Goal: Task Accomplishment & Management: Manage account settings

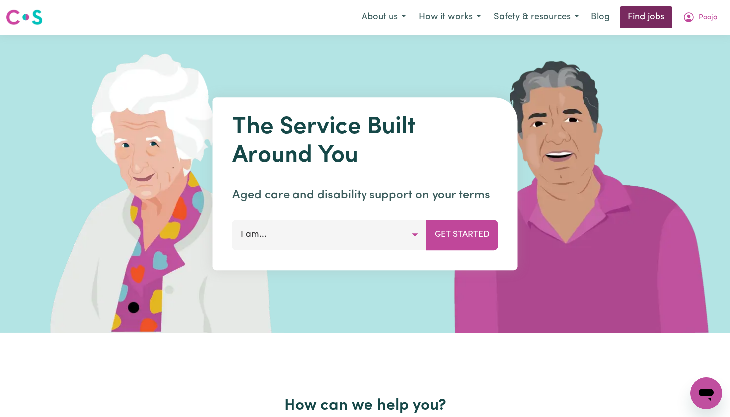
click at [656, 18] on link "Find jobs" at bounding box center [646, 17] width 53 height 22
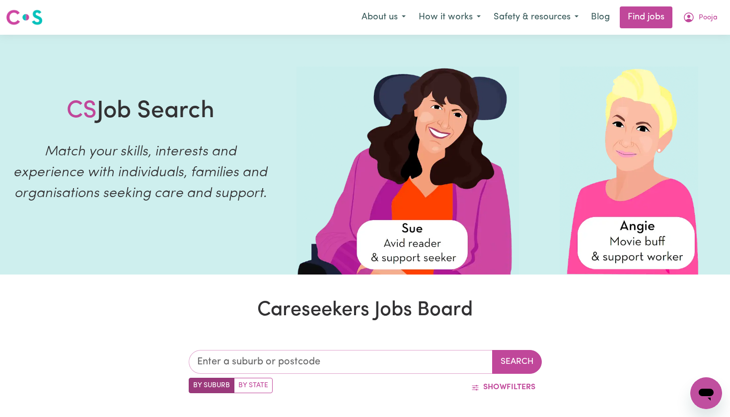
click at [429, 365] on input "text" at bounding box center [341, 362] width 304 height 24
click at [284, 361] on input "text" at bounding box center [341, 362] width 304 height 24
type input "Bla"
type input "[GEOGRAPHIC_DATA], [GEOGRAPHIC_DATA], 2439"
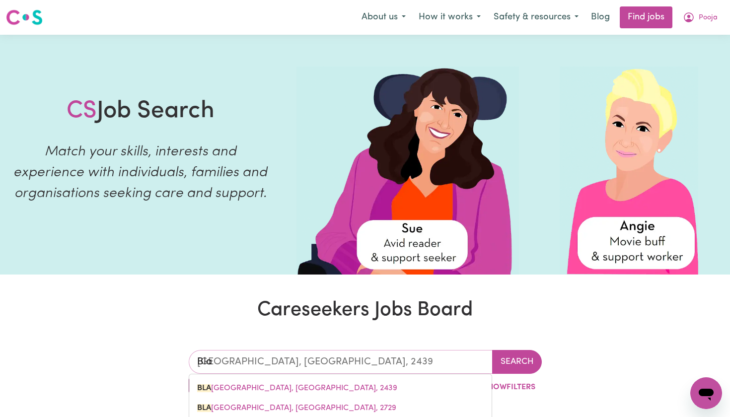
type input "Blac"
type input "[STREET_ADDRESS]"
type input "Black"
type input "[GEOGRAPHIC_DATA], [GEOGRAPHIC_DATA], 2439"
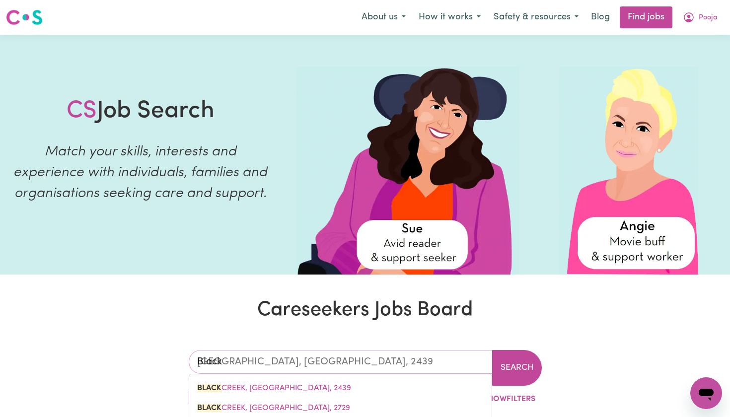
type input "Blackt"
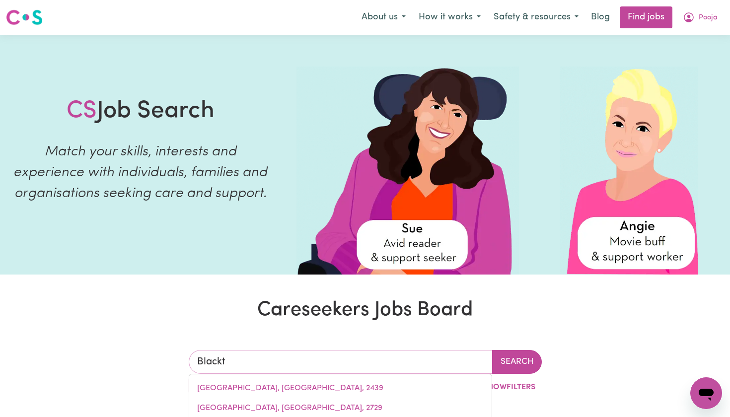
type input "BlacktOWN, [GEOGRAPHIC_DATA], 2148"
type input "Blackto"
type input "BlacktoWN, [GEOGRAPHIC_DATA], 2148"
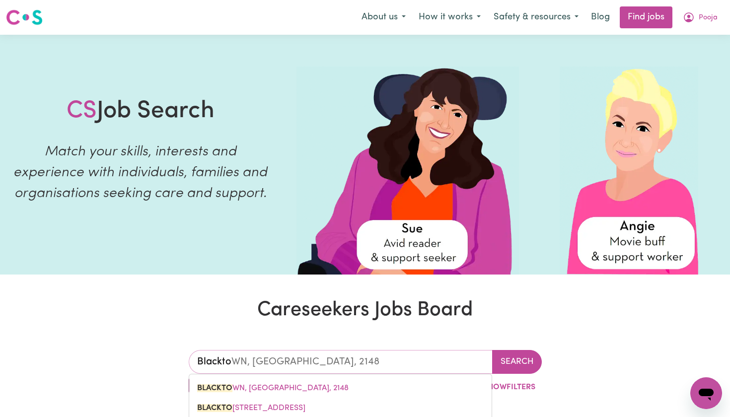
type input "Blacktow"
type input "BlacktowN, [GEOGRAPHIC_DATA], 2148"
type input "[GEOGRAPHIC_DATA]"
type input "[GEOGRAPHIC_DATA], [GEOGRAPHIC_DATA], 2148"
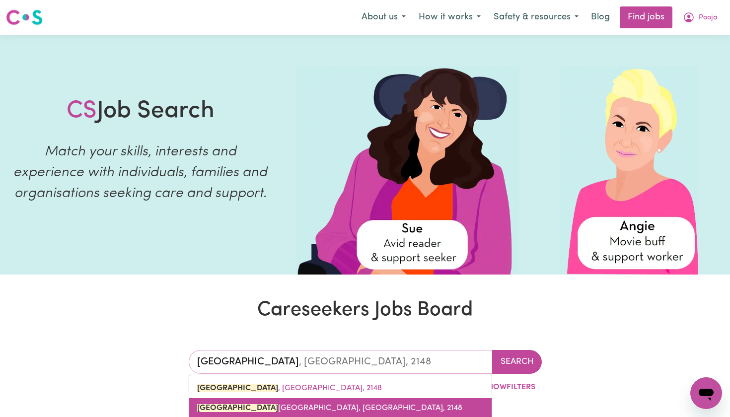
click at [416, 408] on link "[GEOGRAPHIC_DATA], [GEOGRAPHIC_DATA], 2148" at bounding box center [340, 408] width 302 height 20
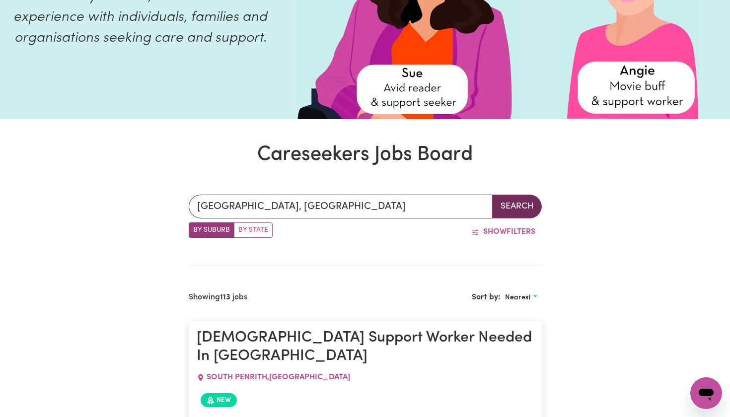
scroll to position [160, 0]
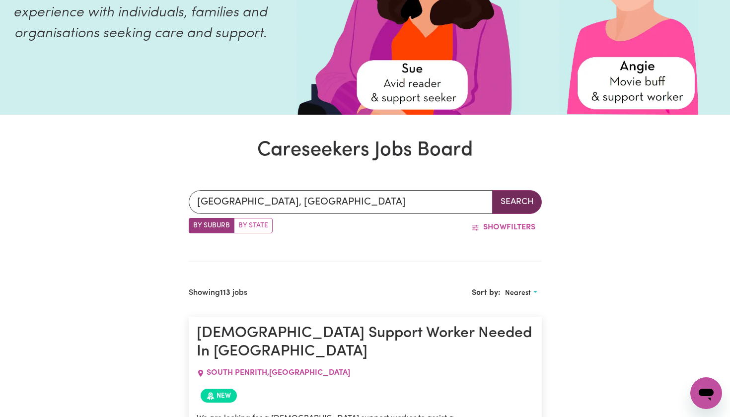
click at [511, 201] on button "Search" at bounding box center [517, 202] width 50 height 24
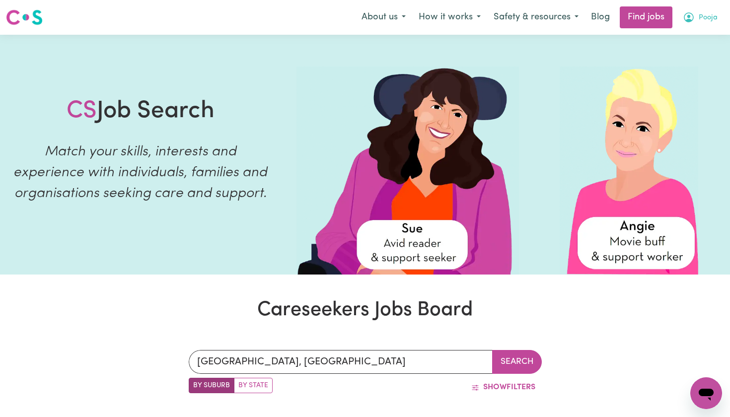
click at [710, 16] on span "Pooja" at bounding box center [708, 17] width 19 height 11
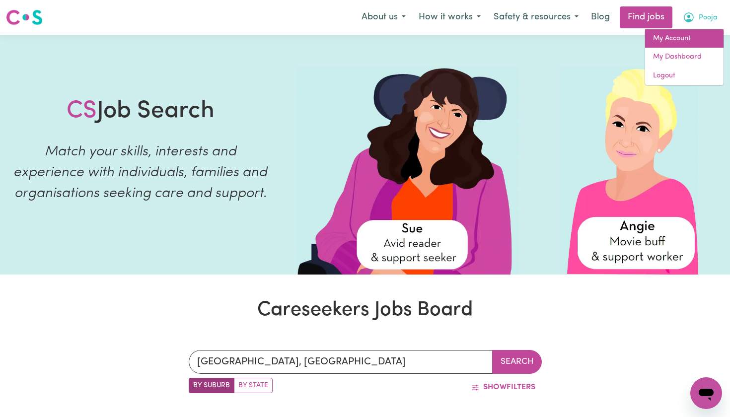
click at [669, 35] on link "My Account" at bounding box center [684, 38] width 78 height 19
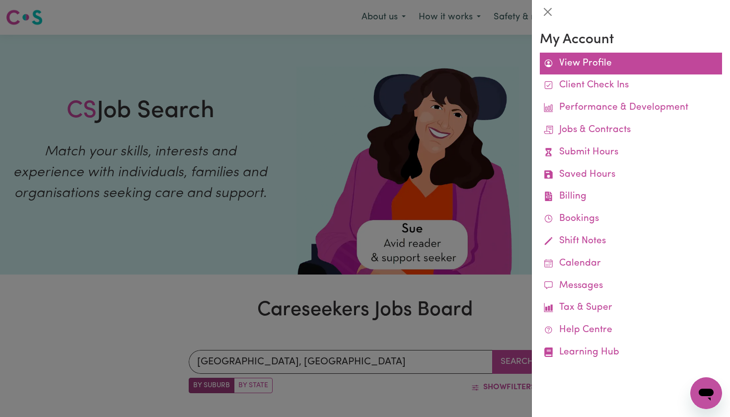
click at [584, 68] on link "View Profile" at bounding box center [631, 64] width 182 height 22
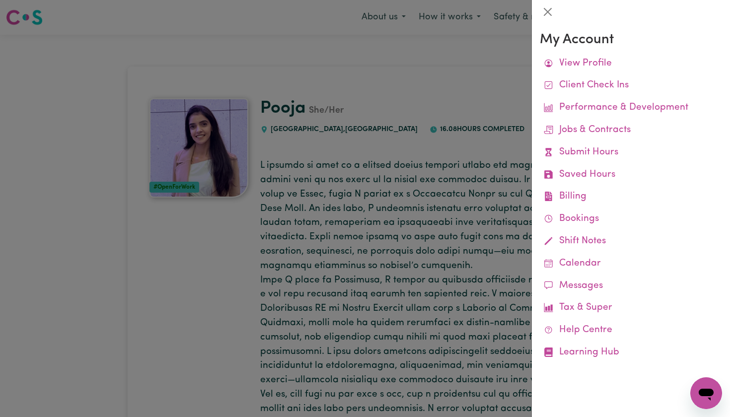
click at [406, 79] on div at bounding box center [365, 208] width 730 height 417
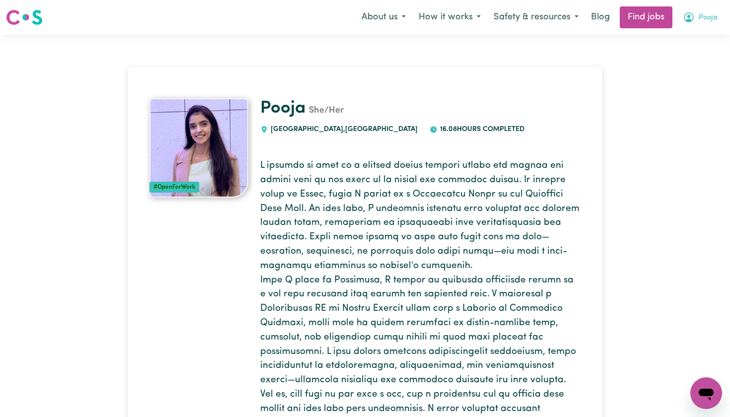
click at [700, 14] on span "Pooja" at bounding box center [708, 17] width 19 height 11
click at [673, 32] on link "My Account" at bounding box center [684, 38] width 78 height 19
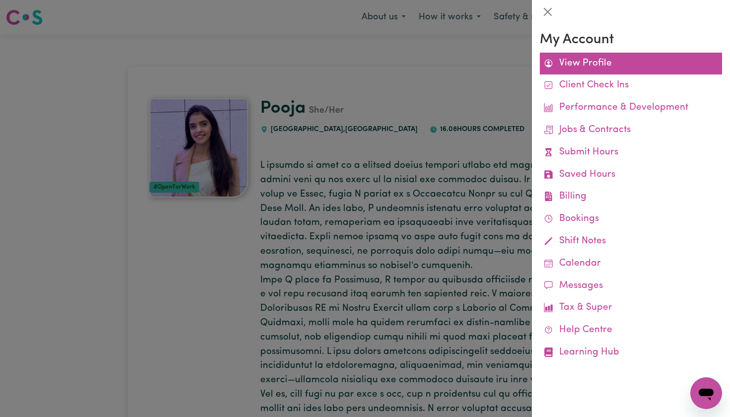
click at [602, 63] on link "View Profile" at bounding box center [631, 64] width 182 height 22
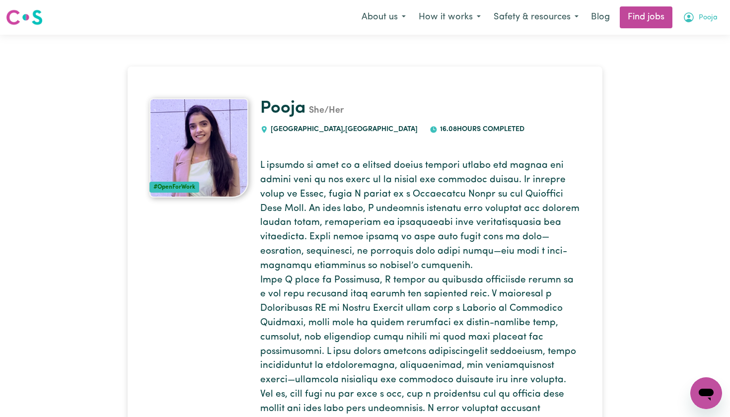
click at [694, 19] on icon "My Account" at bounding box center [689, 17] width 12 height 12
click at [674, 53] on link "My Dashboard" at bounding box center [684, 57] width 78 height 19
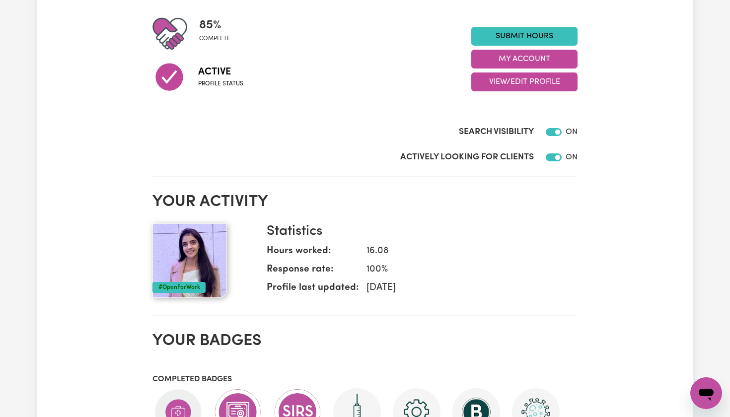
scroll to position [230, 0]
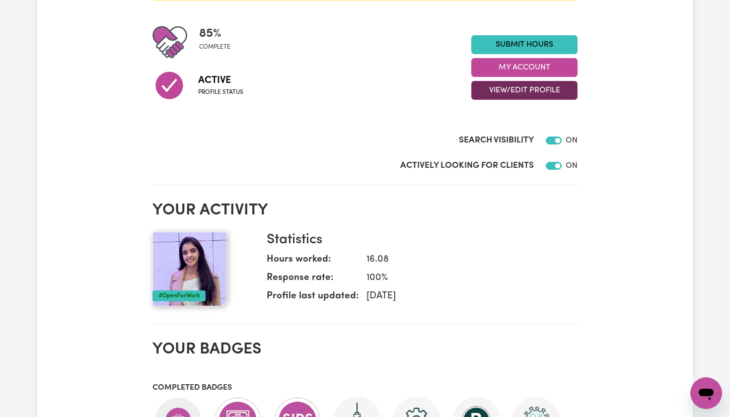
click at [512, 89] on button "View/Edit Profile" at bounding box center [524, 90] width 106 height 19
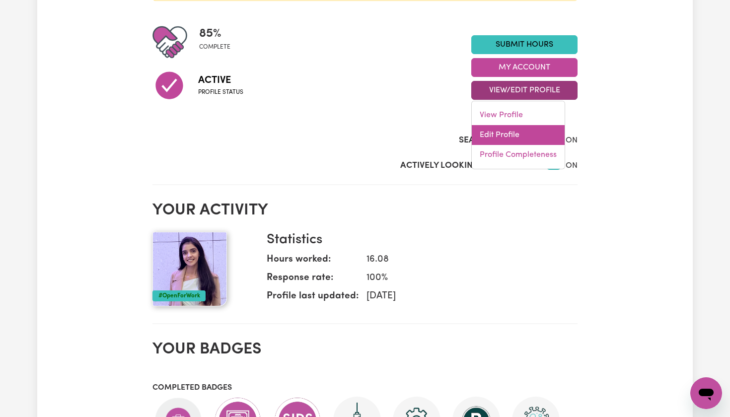
click at [509, 132] on link "Edit Profile" at bounding box center [518, 135] width 93 height 20
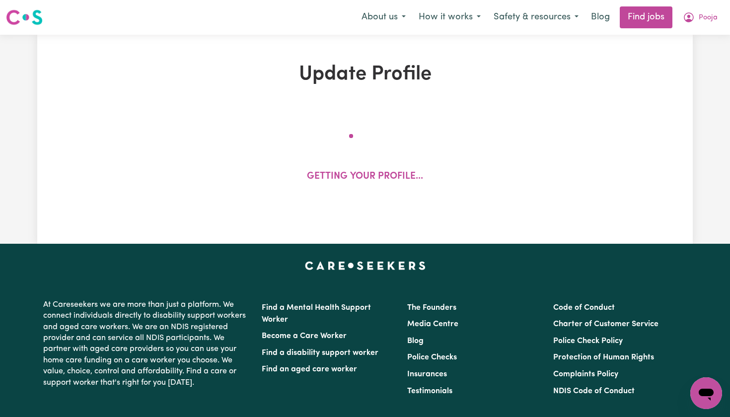
select select "[DEMOGRAPHIC_DATA]"
select select "Student Visa"
select select "Studying a healthcare related degree or qualification"
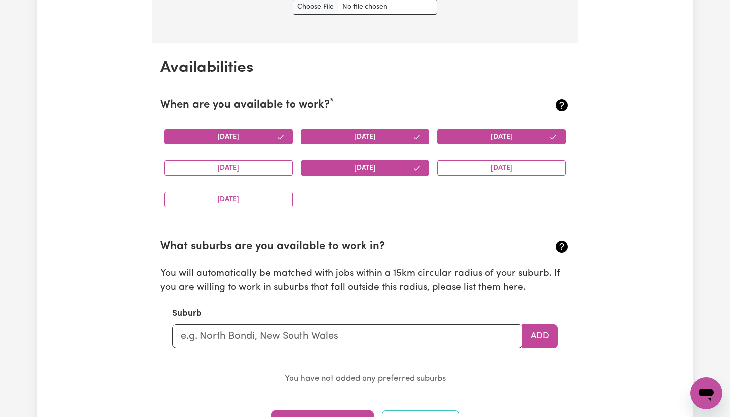
scroll to position [895, 0]
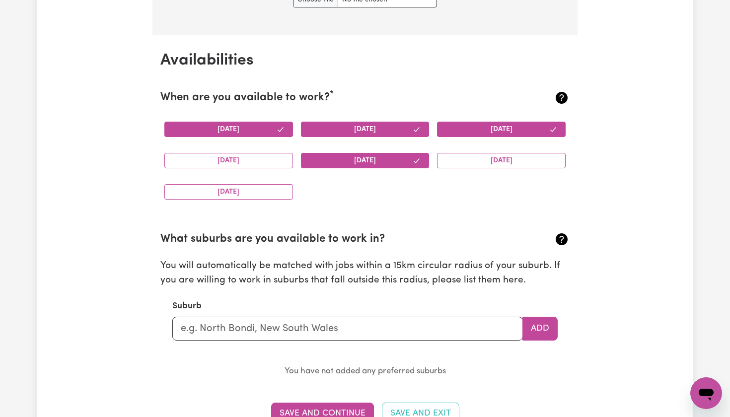
click at [401, 122] on button "[DATE]" at bounding box center [365, 129] width 129 height 15
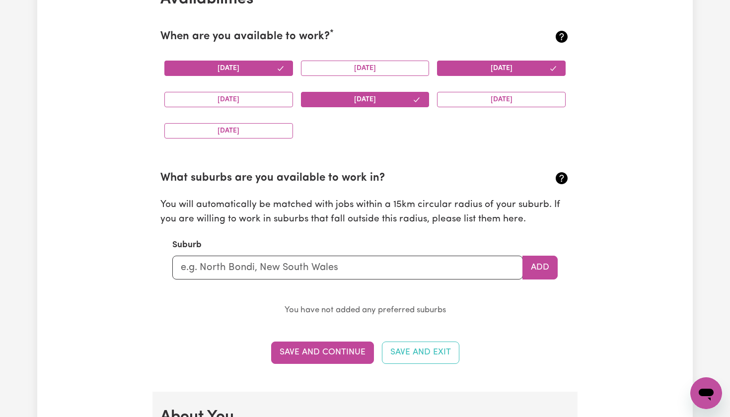
scroll to position [957, 0]
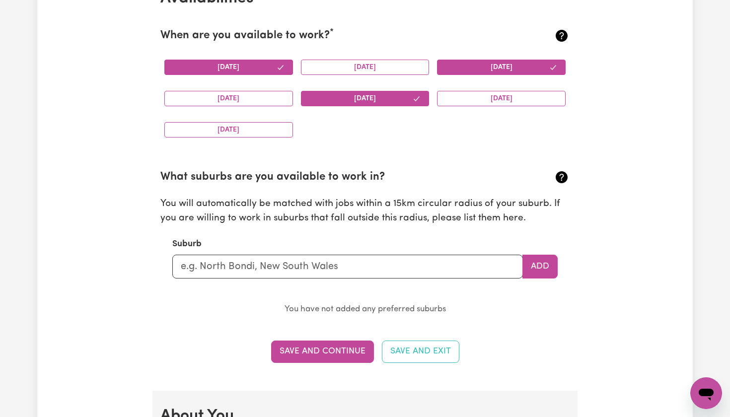
click at [329, 357] on section "Availabilities When are you available to work? * [DATE] [DATE] [DATE] [DATE] [D…" at bounding box center [364, 182] width 425 height 418
click at [334, 348] on button "Save and Continue" at bounding box center [322, 352] width 103 height 22
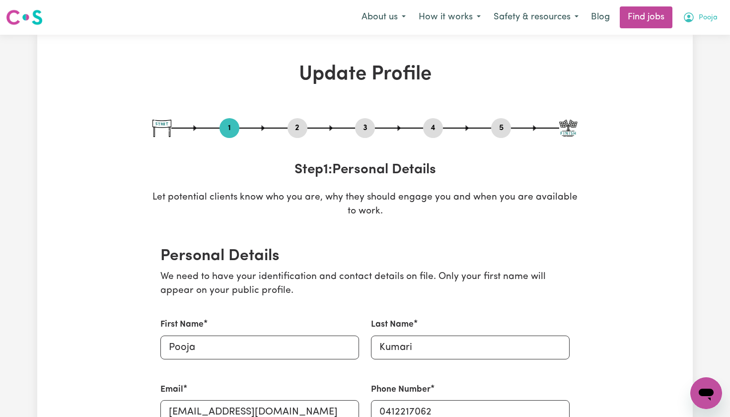
scroll to position [0, 0]
click at [700, 17] on span "Pooja" at bounding box center [708, 17] width 19 height 11
click at [671, 41] on link "My Account" at bounding box center [684, 38] width 78 height 19
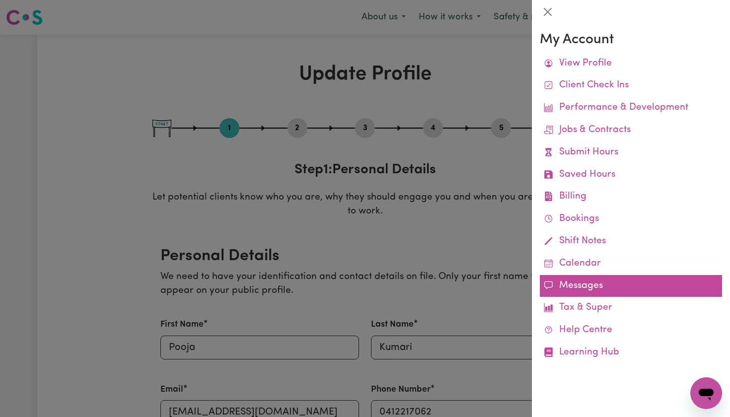
click at [585, 282] on link "Messages" at bounding box center [631, 286] width 182 height 22
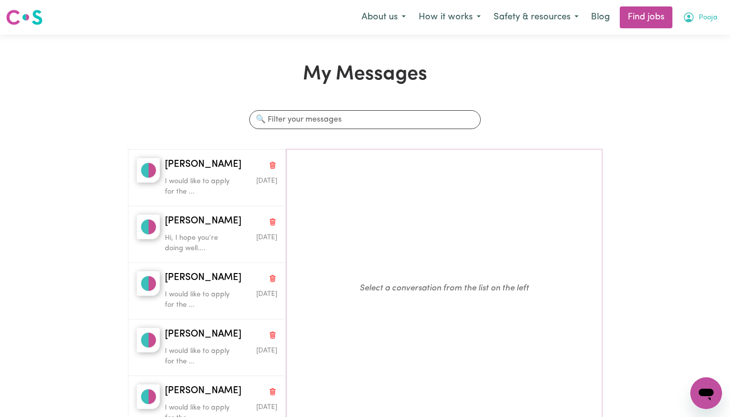
click at [692, 22] on icon "My Account" at bounding box center [689, 17] width 12 height 12
click at [667, 43] on link "My Account" at bounding box center [684, 38] width 78 height 19
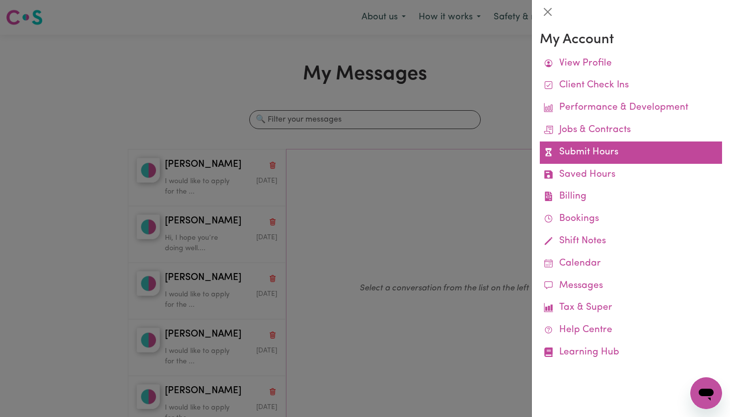
click at [588, 158] on link "Submit Hours" at bounding box center [631, 153] width 182 height 22
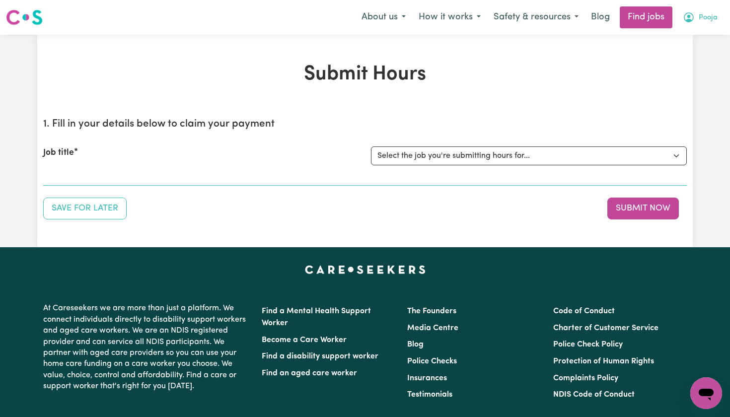
click at [698, 12] on button "Pooja" at bounding box center [700, 17] width 48 height 21
click at [680, 41] on link "My Account" at bounding box center [684, 38] width 78 height 19
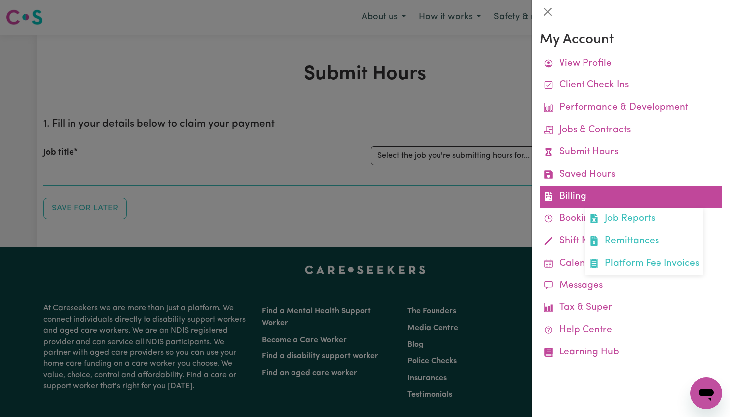
click at [601, 193] on link "Billing Job Reports Remittances Platform Fee Invoices" at bounding box center [631, 197] width 182 height 22
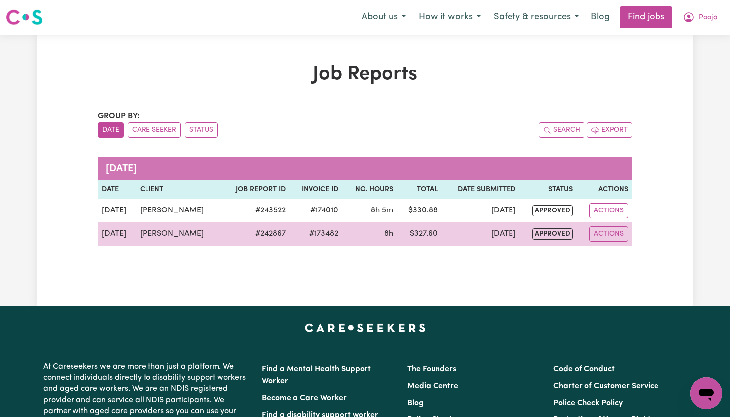
click at [578, 236] on td "Actions" at bounding box center [604, 234] width 56 height 24
click at [612, 236] on button "Actions" at bounding box center [608, 233] width 39 height 15
click at [607, 250] on link "View Job Report" at bounding box center [634, 257] width 85 height 20
select select "pm"
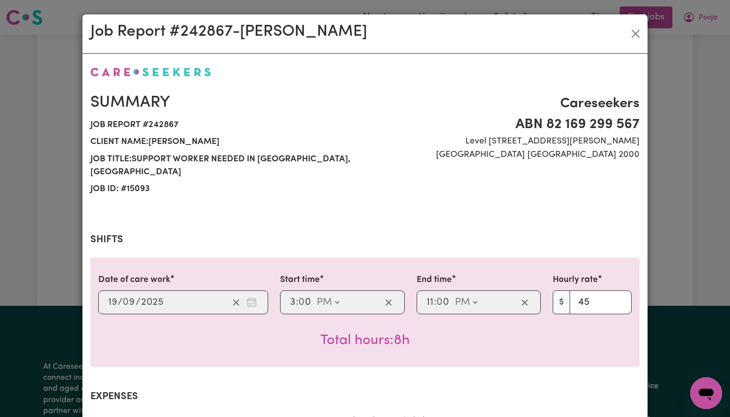
select select "45-Weekday"
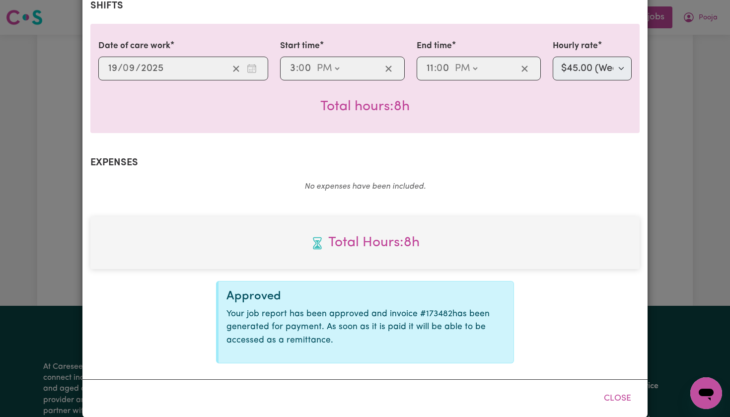
scroll to position [233, 0]
click at [625, 388] on button "Close" at bounding box center [617, 399] width 44 height 22
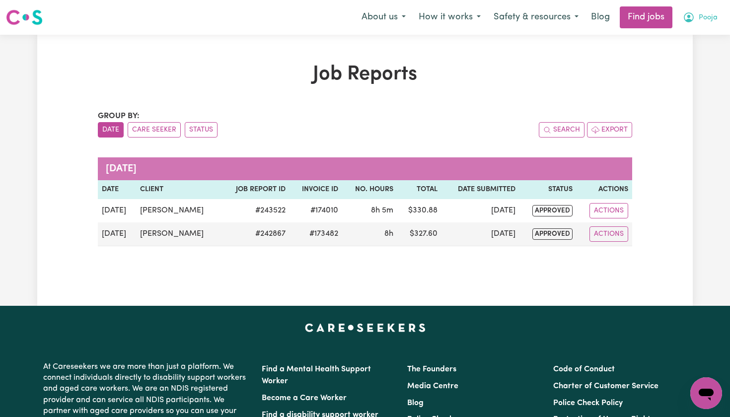
scroll to position [0, 0]
click at [690, 13] on icon "My Account" at bounding box center [689, 17] width 10 height 10
click at [503, 12] on button "Safety & resources" at bounding box center [536, 17] width 98 height 21
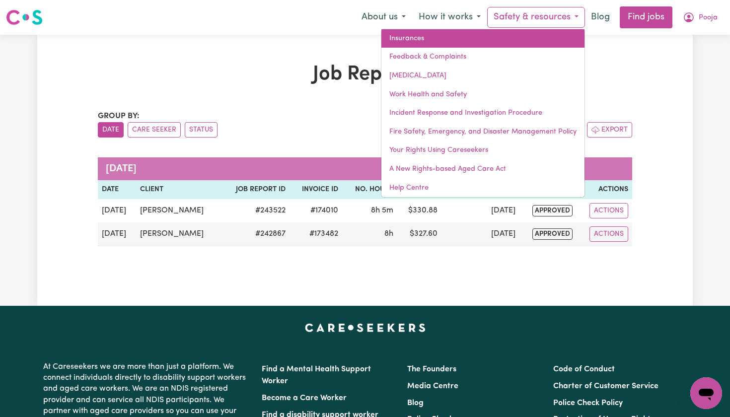
click at [459, 39] on link "Insurances" at bounding box center [482, 38] width 203 height 19
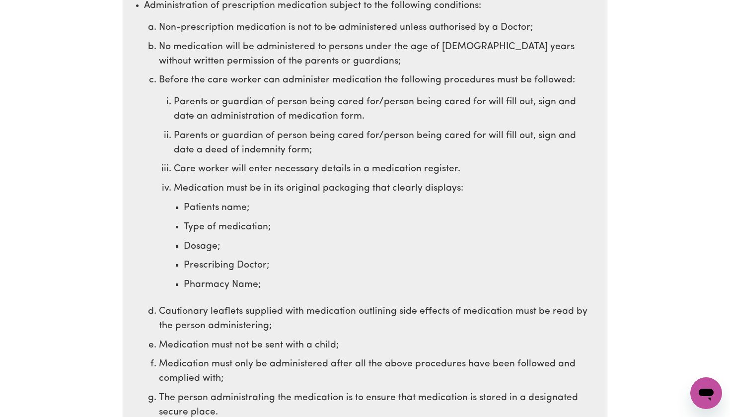
scroll to position [677, 0]
click at [301, 4] on li "Administration of prescription medication subject to the following conditions: …" at bounding box center [373, 213] width 458 height 428
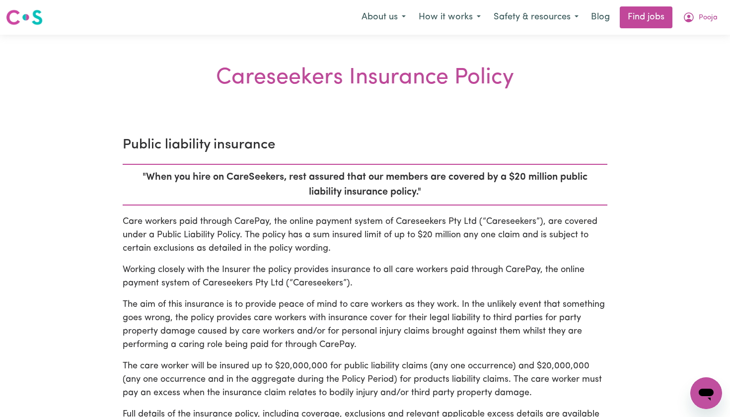
scroll to position [0, 0]
click at [457, 19] on button "How it works" at bounding box center [449, 17] width 75 height 21
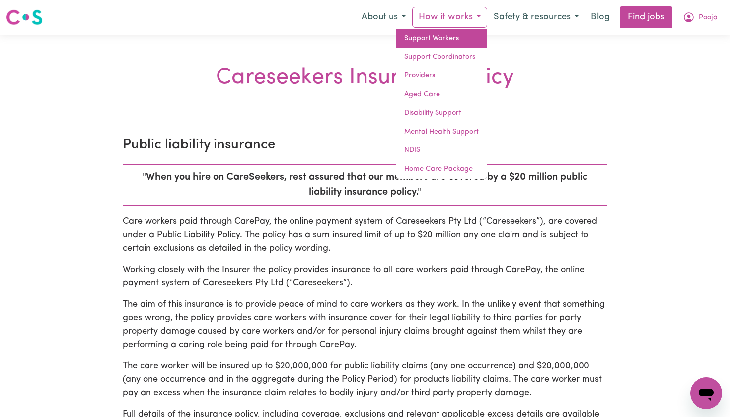
click at [417, 44] on link "Support Workers" at bounding box center [441, 38] width 90 height 19
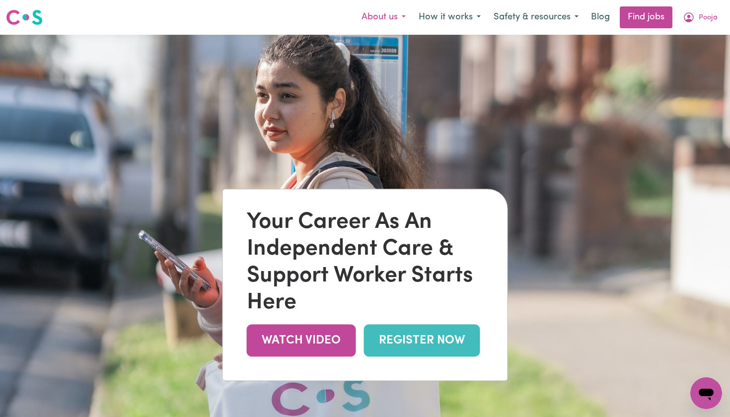
click at [375, 18] on button "About us" at bounding box center [383, 17] width 57 height 21
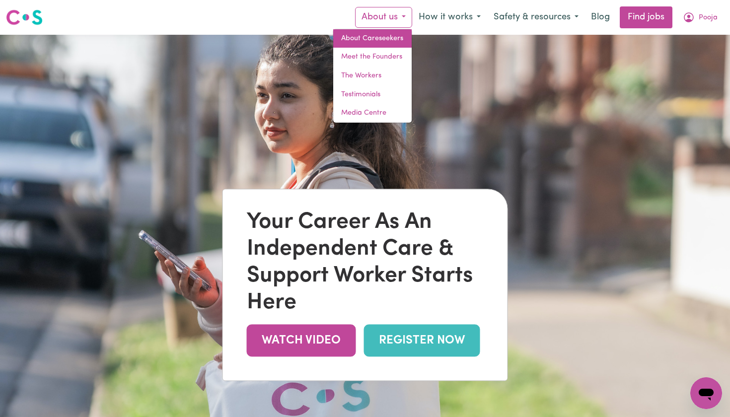
click at [369, 38] on link "About Careseekers" at bounding box center [372, 38] width 78 height 19
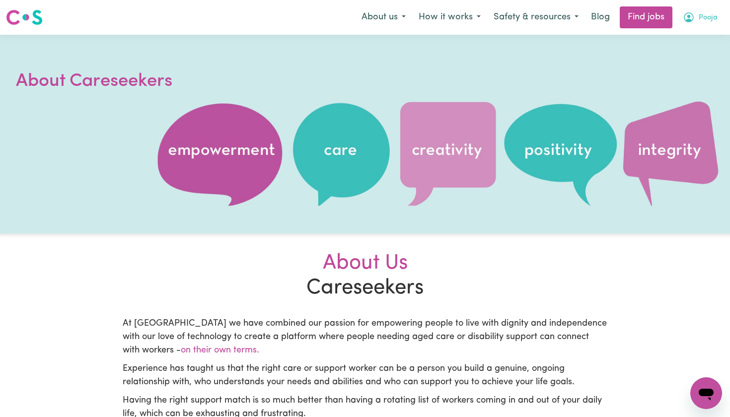
click at [704, 23] on button "Pooja" at bounding box center [700, 17] width 48 height 21
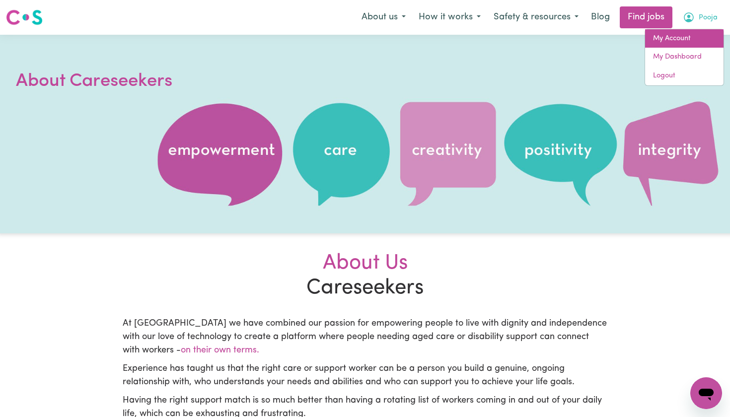
click at [674, 39] on link "My Account" at bounding box center [684, 38] width 78 height 19
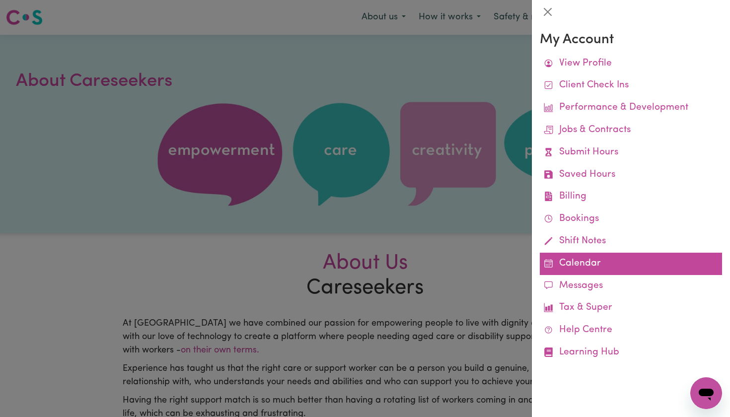
click at [560, 263] on link "Calendar" at bounding box center [631, 264] width 182 height 22
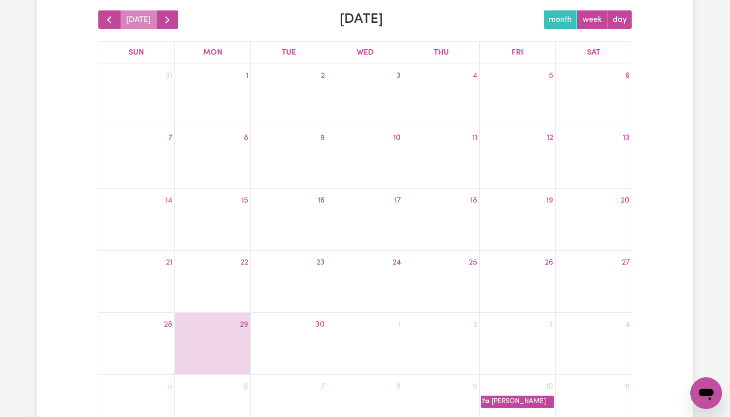
scroll to position [138, 0]
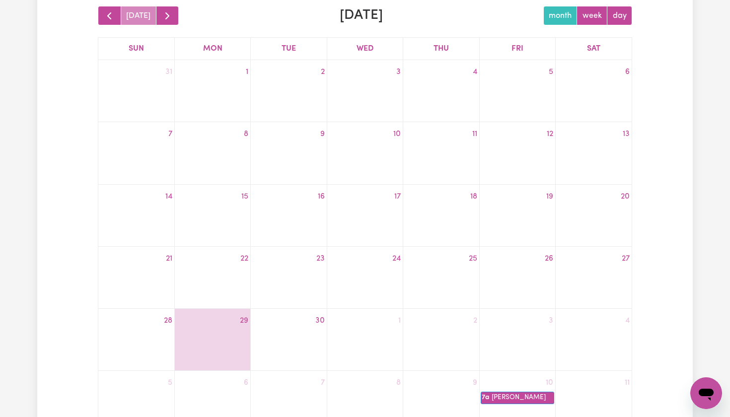
click at [514, 337] on div at bounding box center [517, 337] width 75 height 16
click at [584, 12] on button "week" at bounding box center [591, 15] width 31 height 19
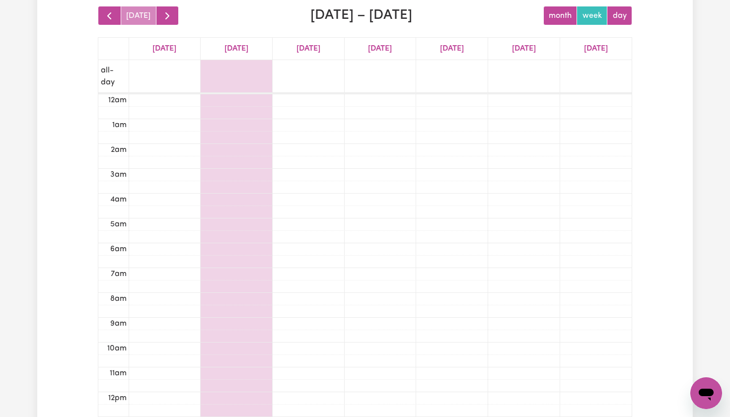
scroll to position [149, 0]
click at [629, 17] on button "day" at bounding box center [619, 15] width 25 height 19
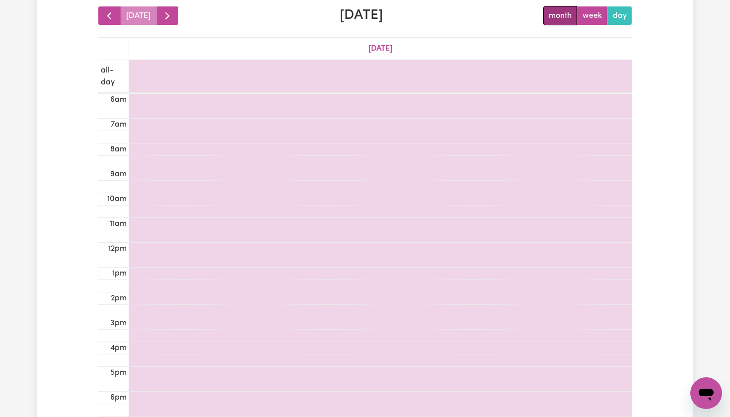
click at [562, 15] on button "month" at bounding box center [560, 15] width 34 height 19
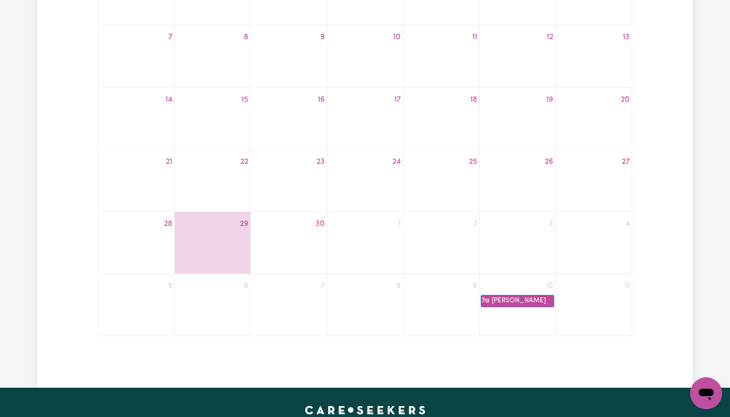
scroll to position [262, 0]
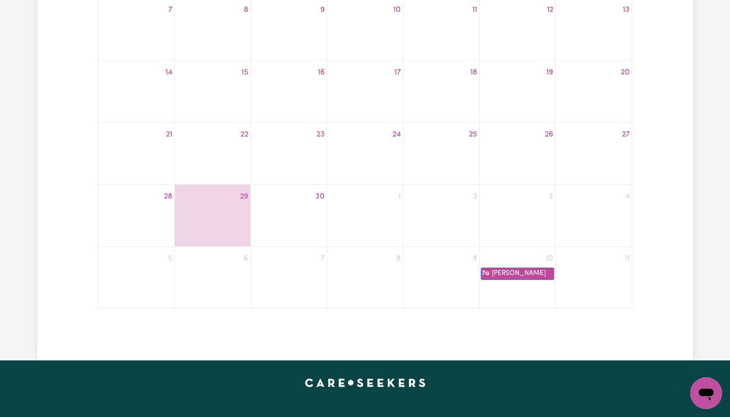
click at [490, 195] on div "3" at bounding box center [517, 197] width 75 height 16
click at [523, 159] on div "26" at bounding box center [517, 154] width 75 height 54
click at [508, 256] on div "10" at bounding box center [517, 259] width 75 height 16
click at [521, 219] on div at bounding box center [517, 213] width 75 height 16
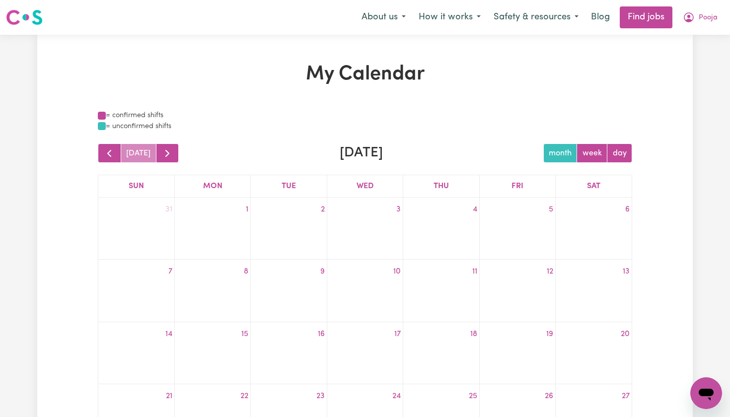
scroll to position [0, 0]
click at [169, 151] on span "button" at bounding box center [167, 153] width 12 height 12
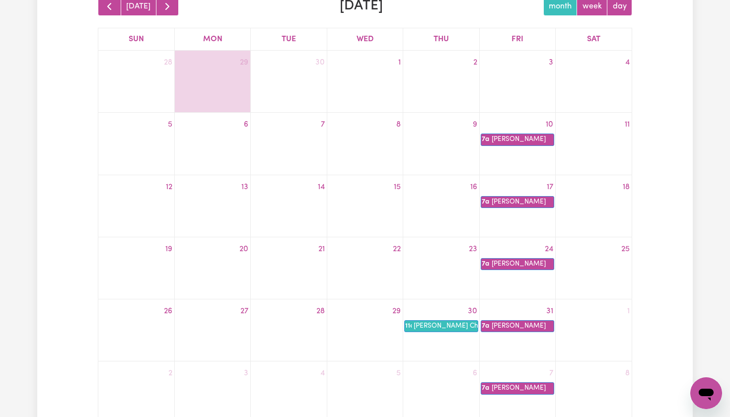
scroll to position [139, 0]
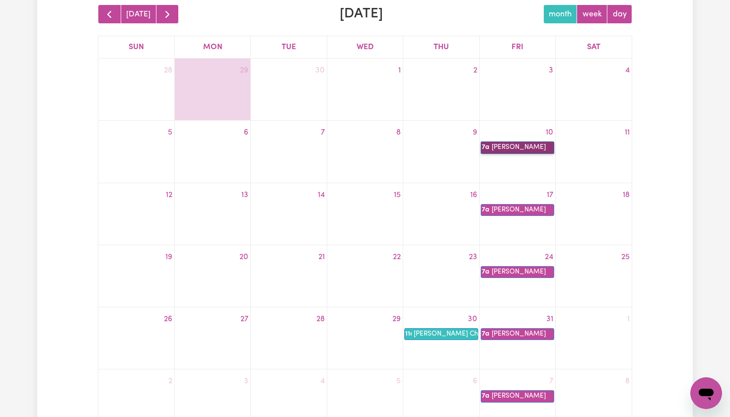
click at [513, 146] on link "7a [PERSON_NAME]" at bounding box center [517, 148] width 73 height 12
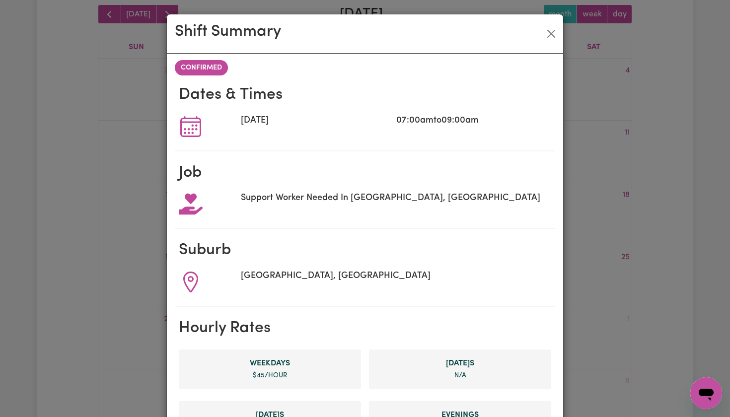
scroll to position [0, 0]
click at [554, 36] on button "Close" at bounding box center [551, 34] width 16 height 16
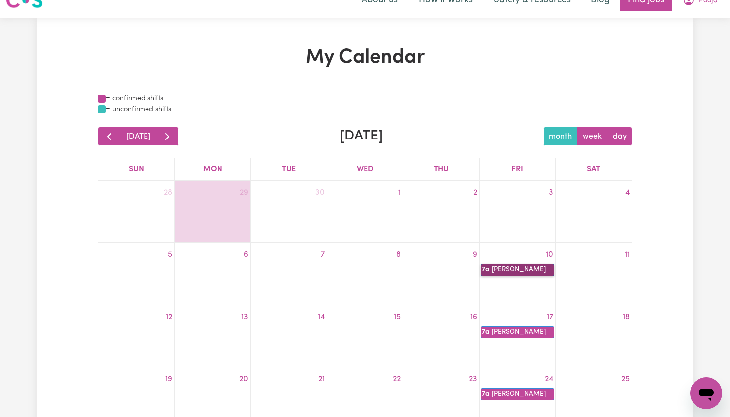
scroll to position [15, 0]
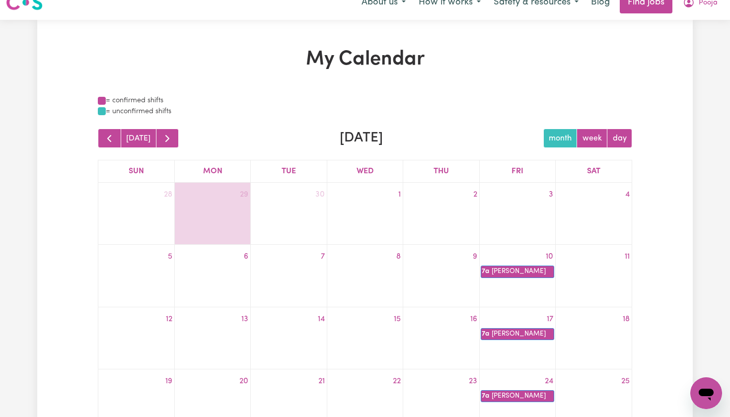
click at [209, 212] on div at bounding box center [212, 211] width 75 height 16
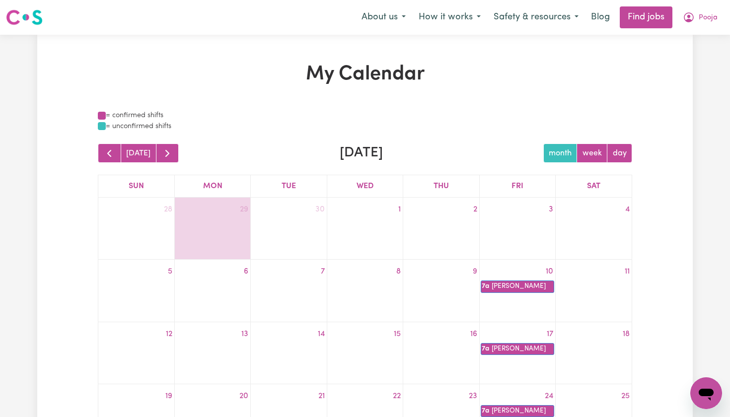
scroll to position [0, 0]
click at [24, 15] on img at bounding box center [24, 17] width 37 height 18
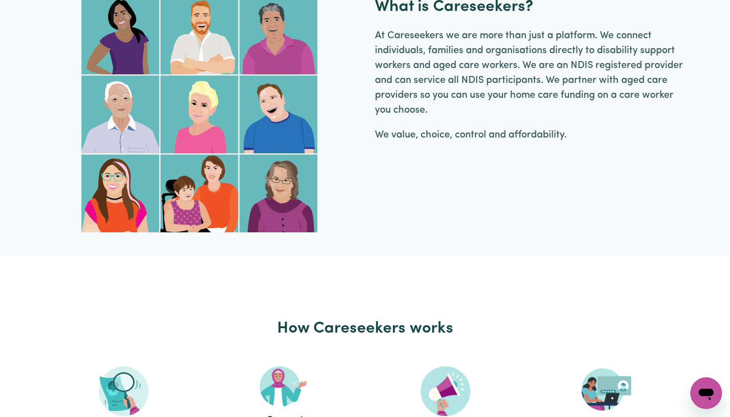
scroll to position [808, 0]
